Goal: Task Accomplishment & Management: Complete application form

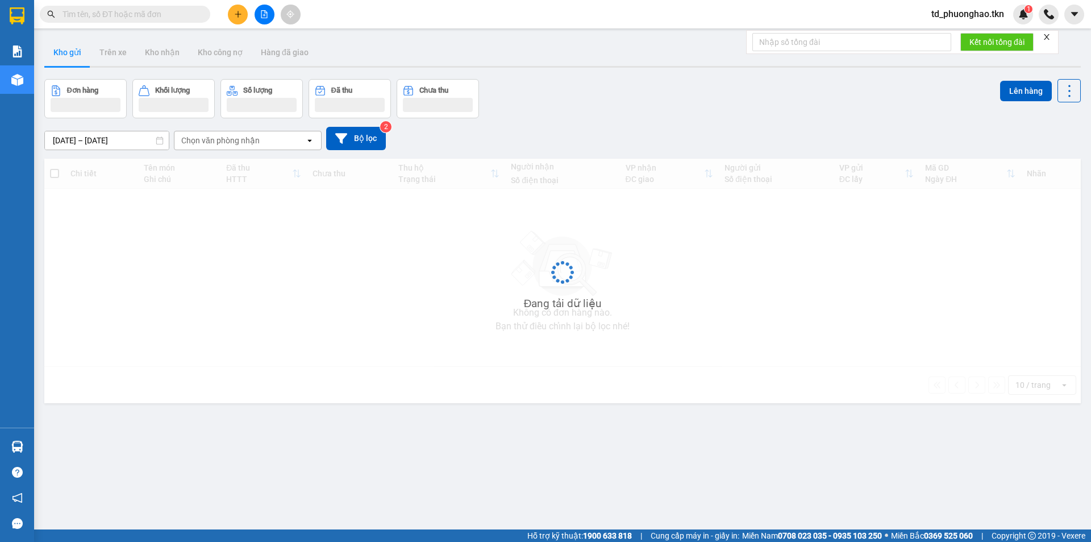
click at [136, 6] on span at bounding box center [125, 14] width 171 height 17
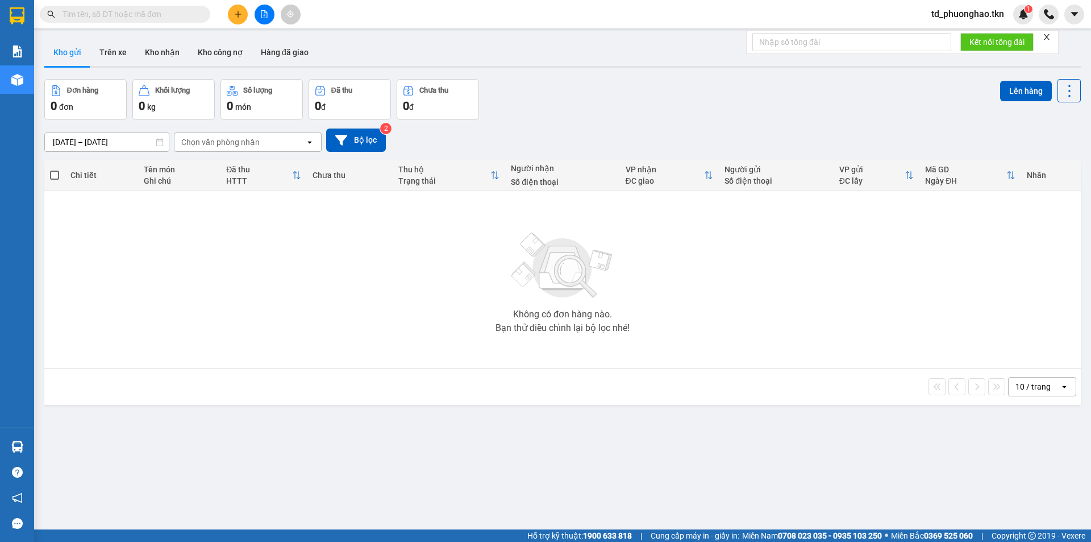
click at [134, 16] on input "text" at bounding box center [130, 14] width 134 height 13
paste input "0903752978"
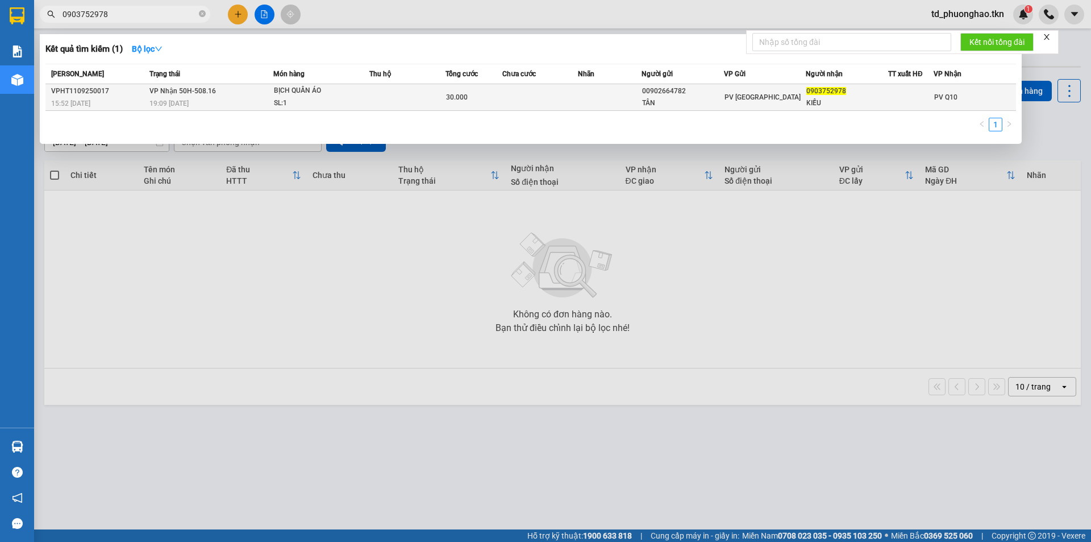
type input "0903752978"
click at [194, 98] on div "19:09 [DATE]" at bounding box center [211, 103] width 123 height 13
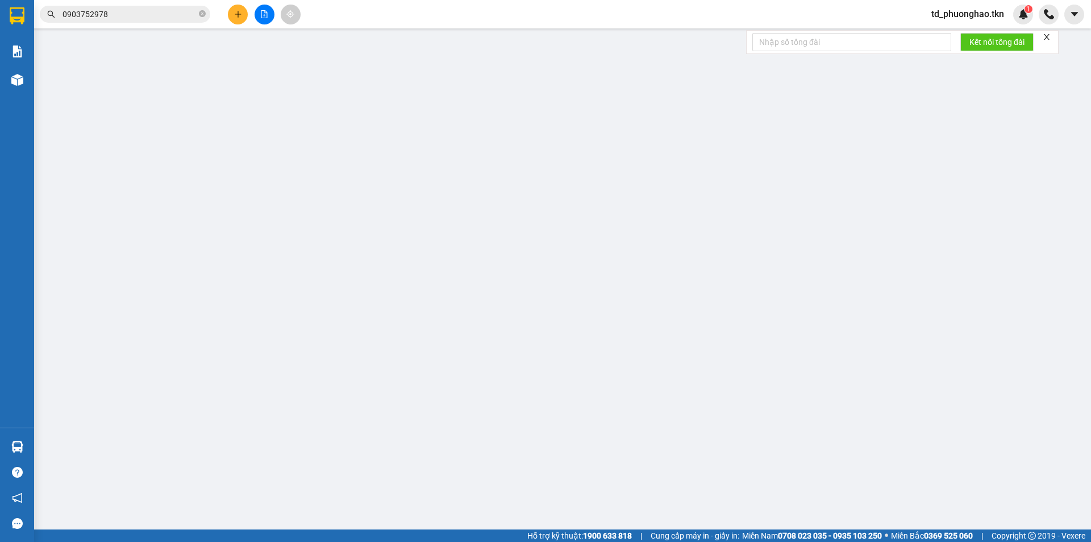
type input "00902664782"
type input "TÂN"
type input "0903752978"
type input "KIỀU"
type input "30.000"
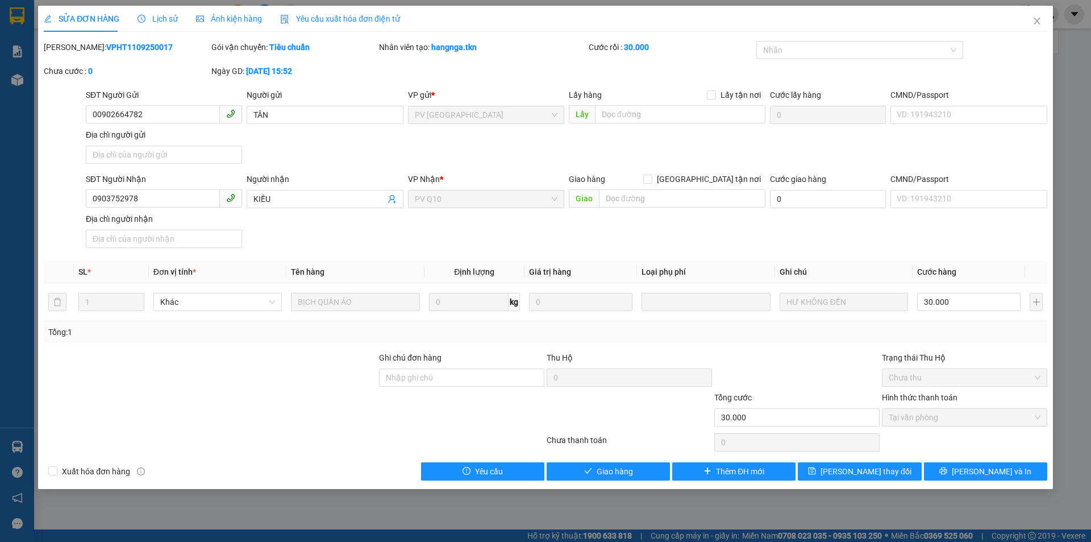
click at [159, 11] on div "Lịch sử" at bounding box center [158, 19] width 40 height 26
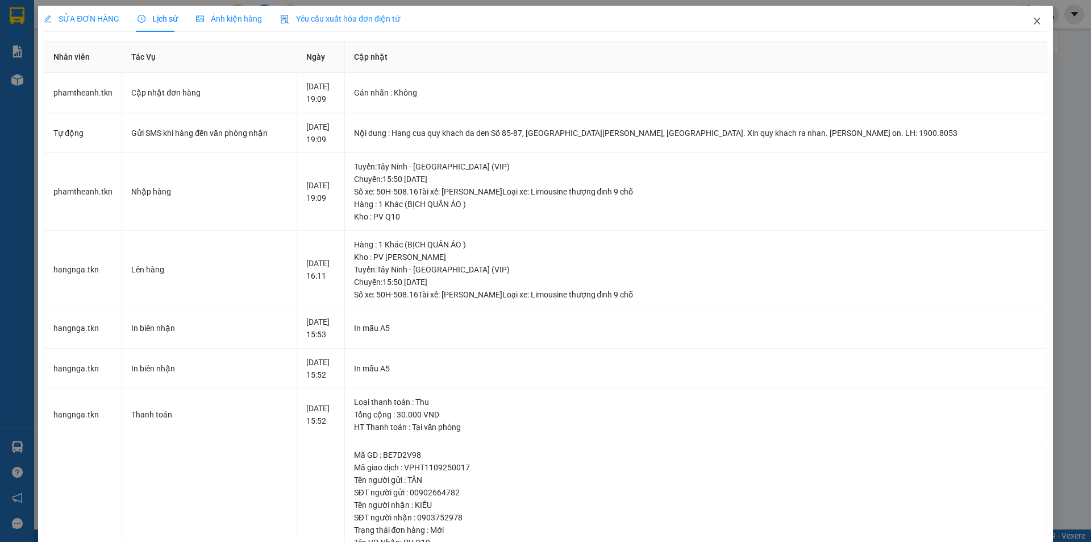
click at [1034, 20] on icon "close" at bounding box center [1037, 21] width 6 height 7
